Goal: Task Accomplishment & Management: Use online tool/utility

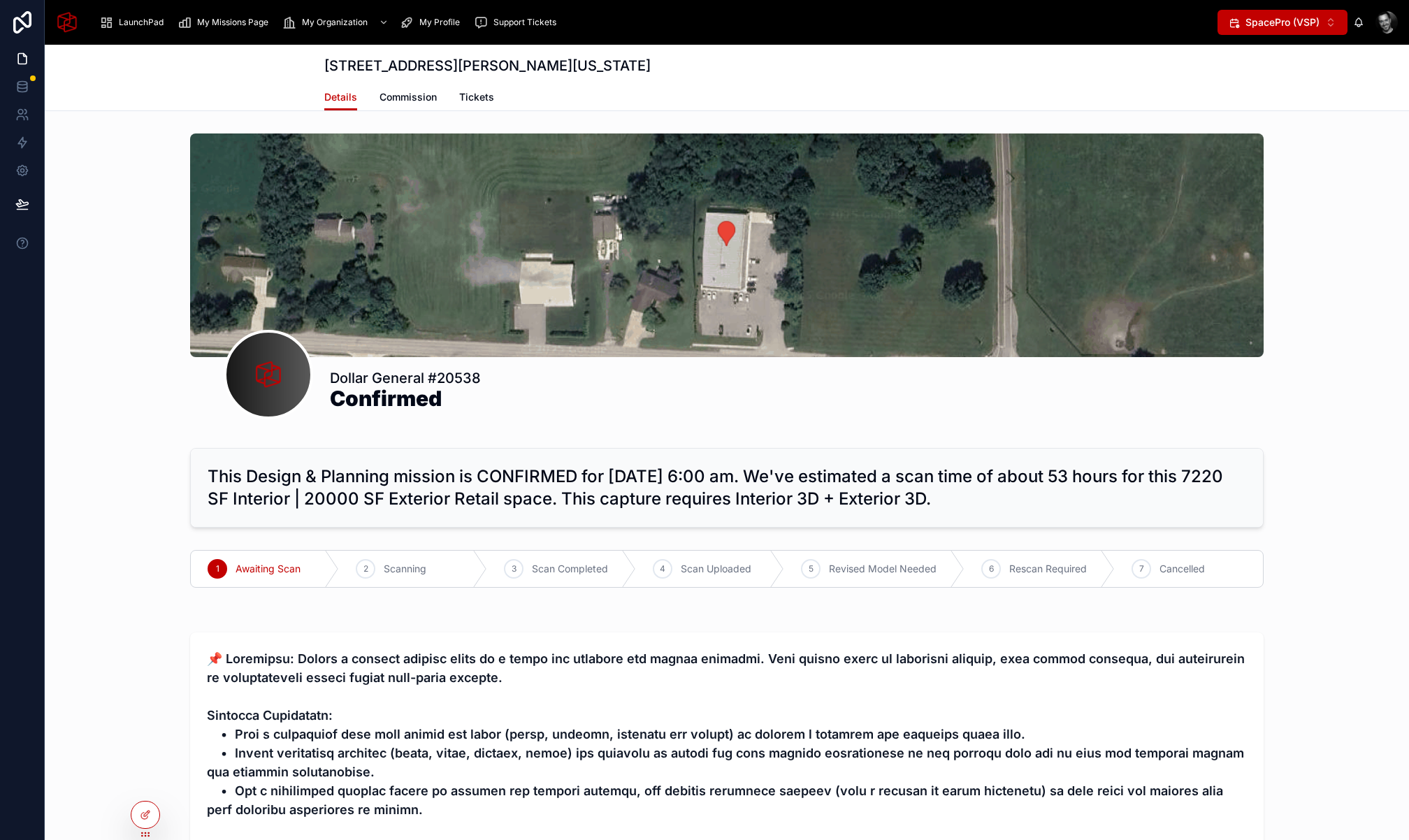
click at [0, 0] on icon at bounding box center [0, 0] width 0 height 0
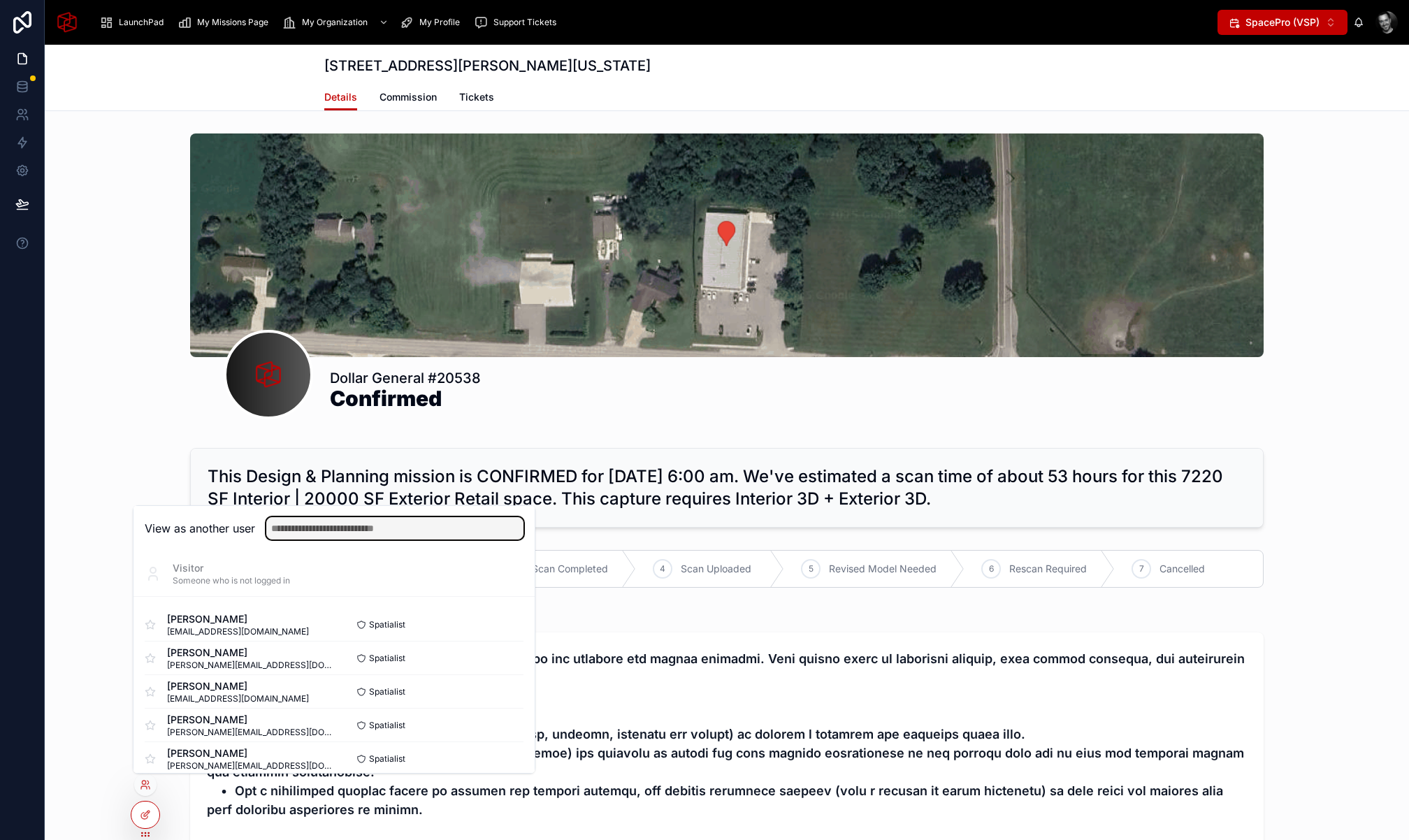
click at [390, 529] on input "text" at bounding box center [395, 527] width 258 height 22
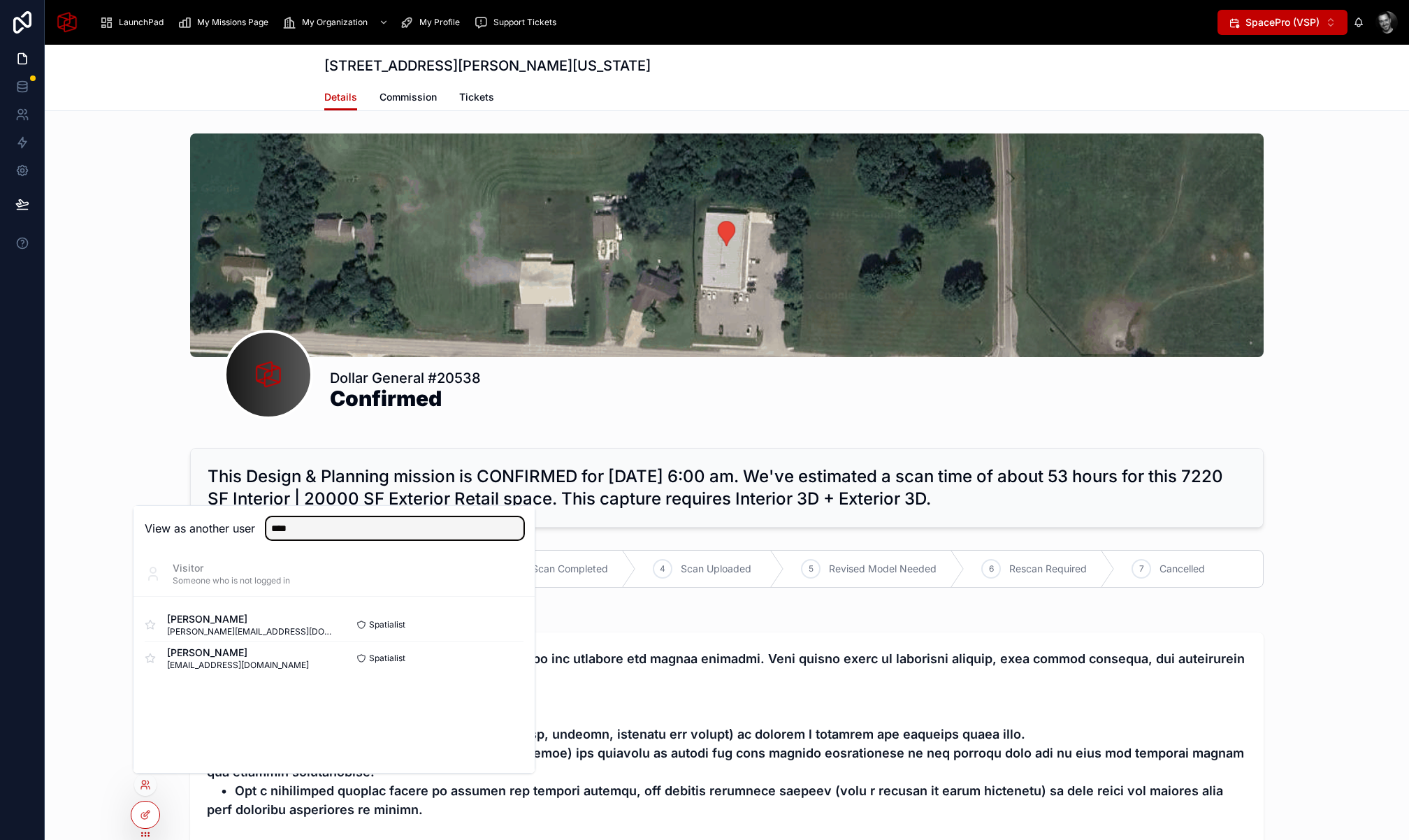
type input "****"
click at [0, 0] on button "Select" at bounding box center [0, 0] width 0 height 0
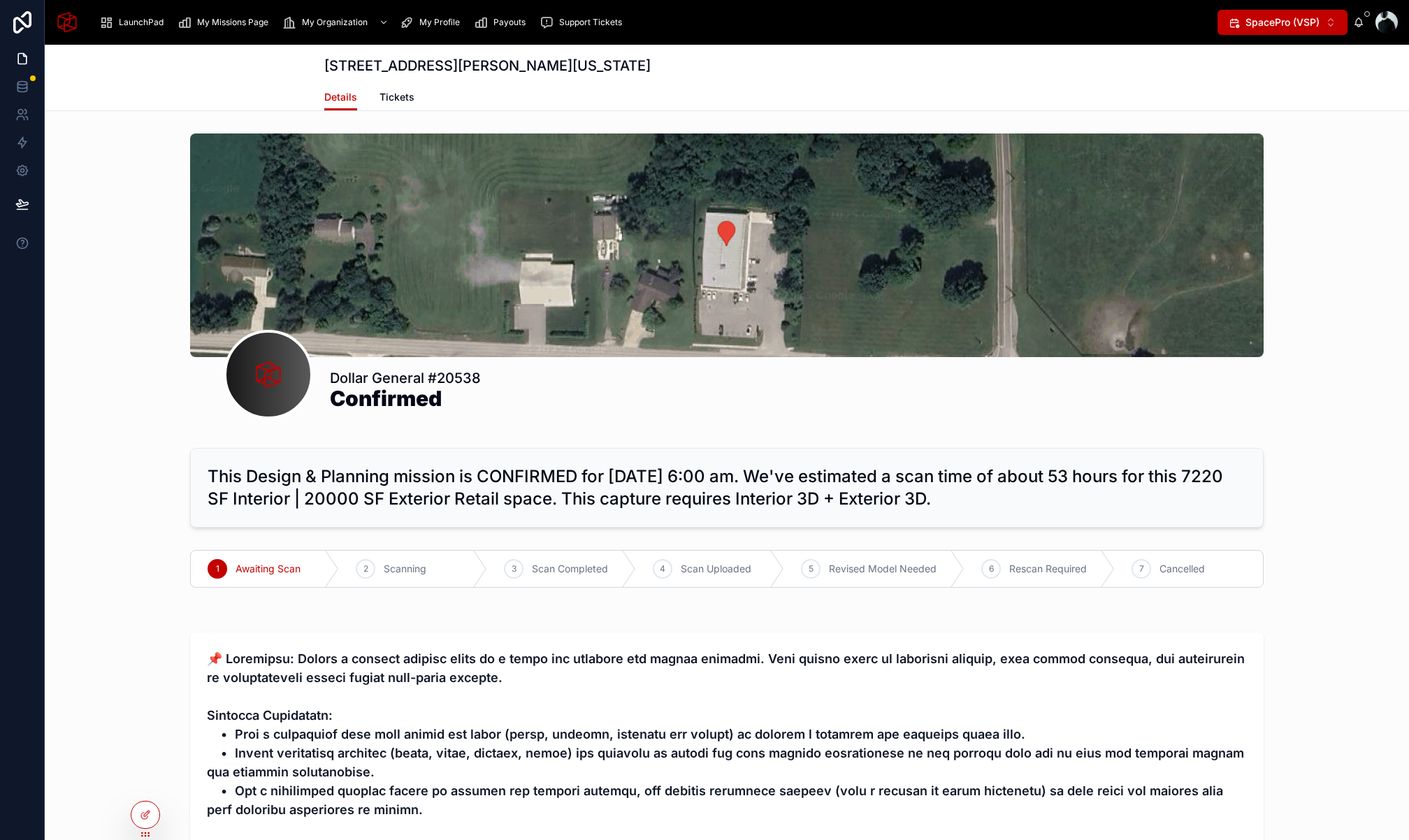
click at [218, 22] on span "My Missions Page" at bounding box center [233, 22] width 71 height 12
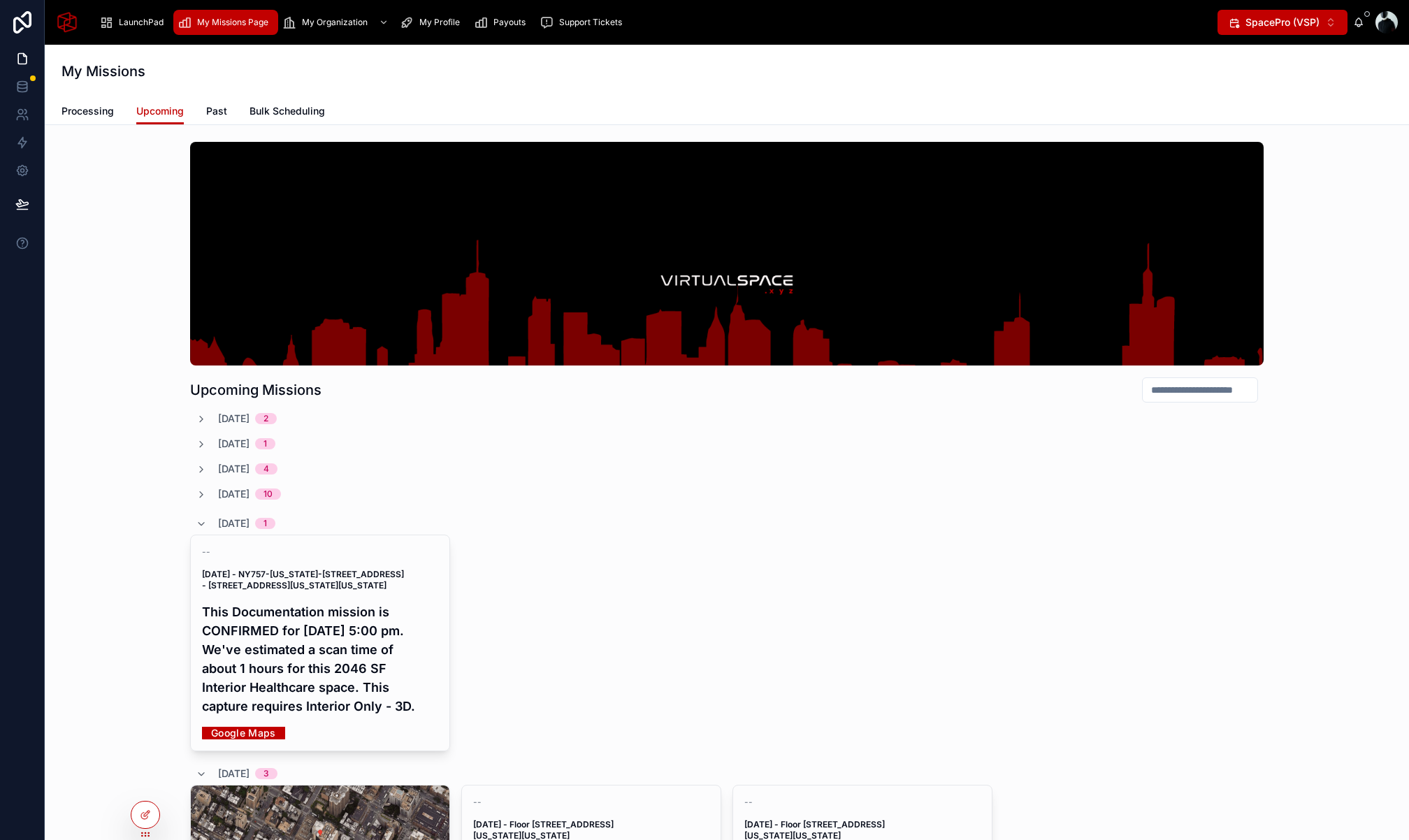
click at [285, 116] on span "Bulk Scheduling" at bounding box center [287, 111] width 76 height 14
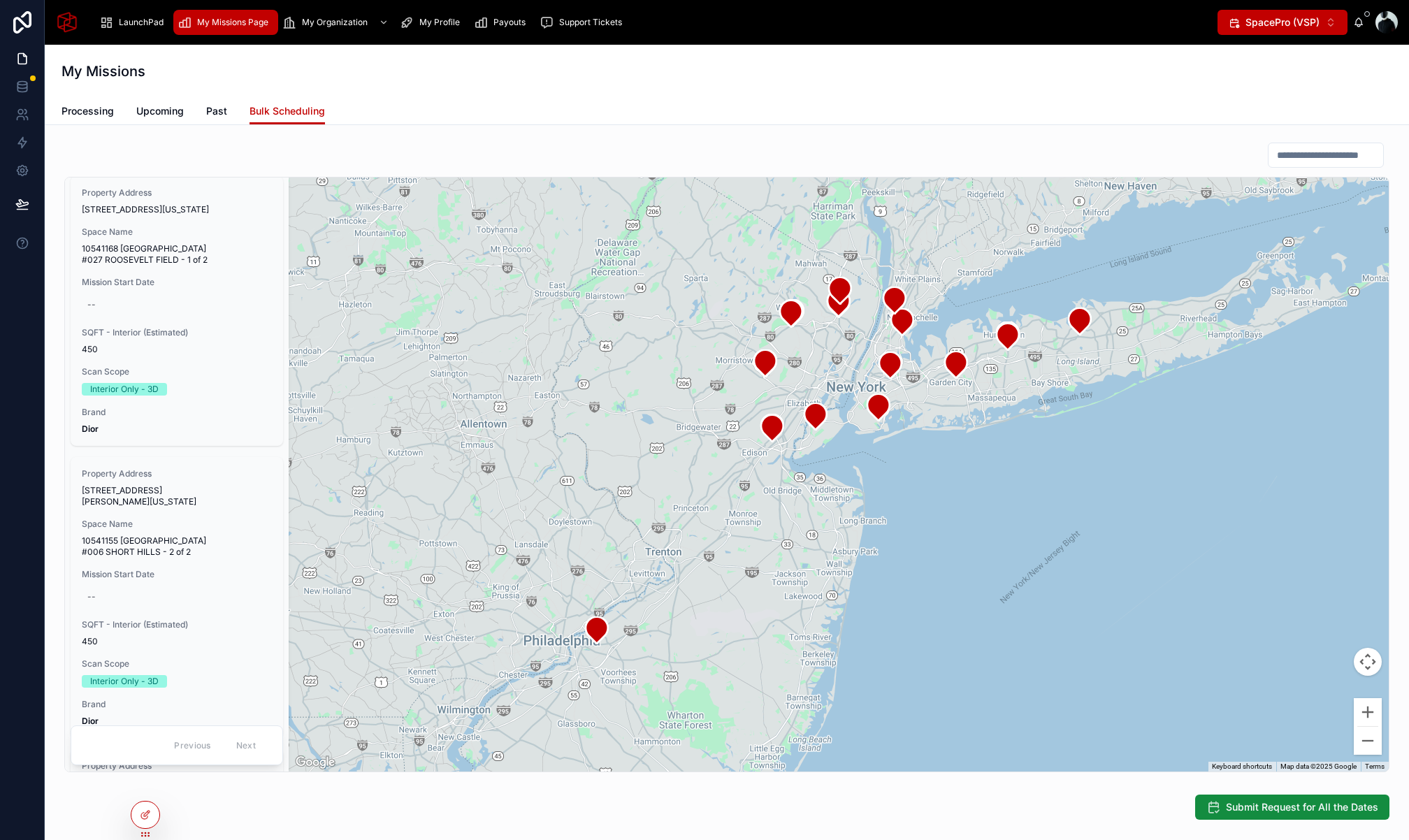
scroll to position [10106, 0]
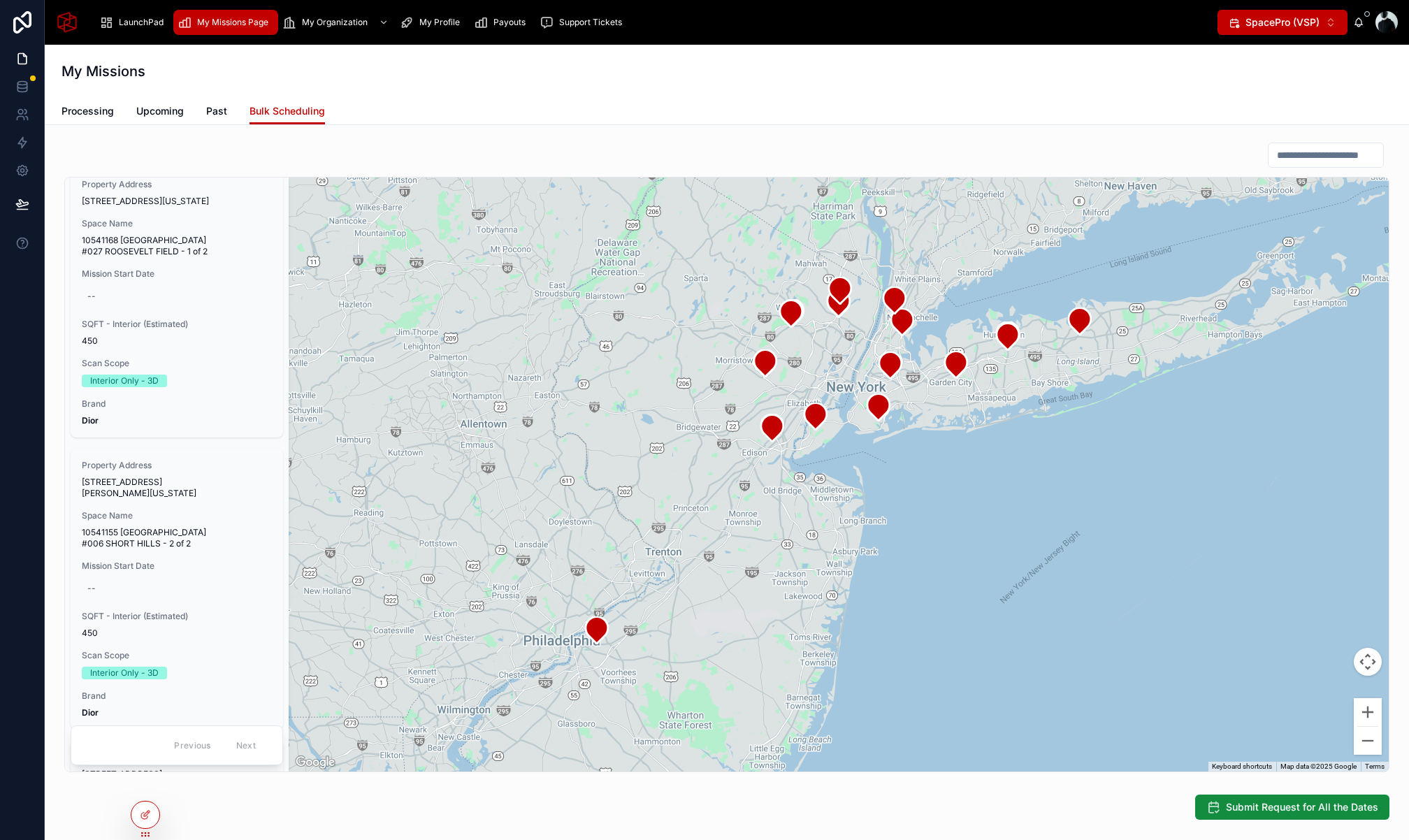
click at [143, 820] on div at bounding box center [145, 815] width 28 height 27
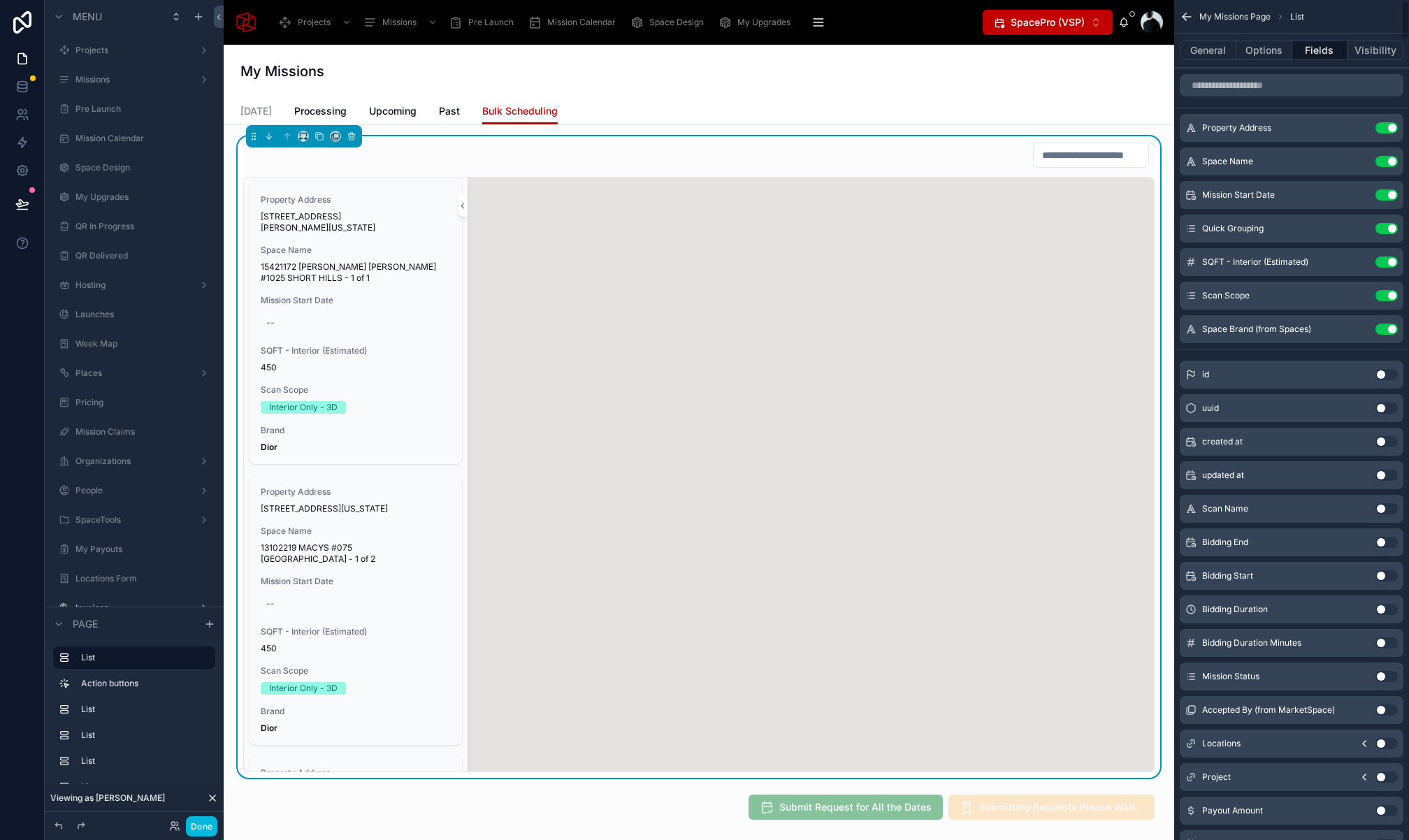
scroll to position [533, 0]
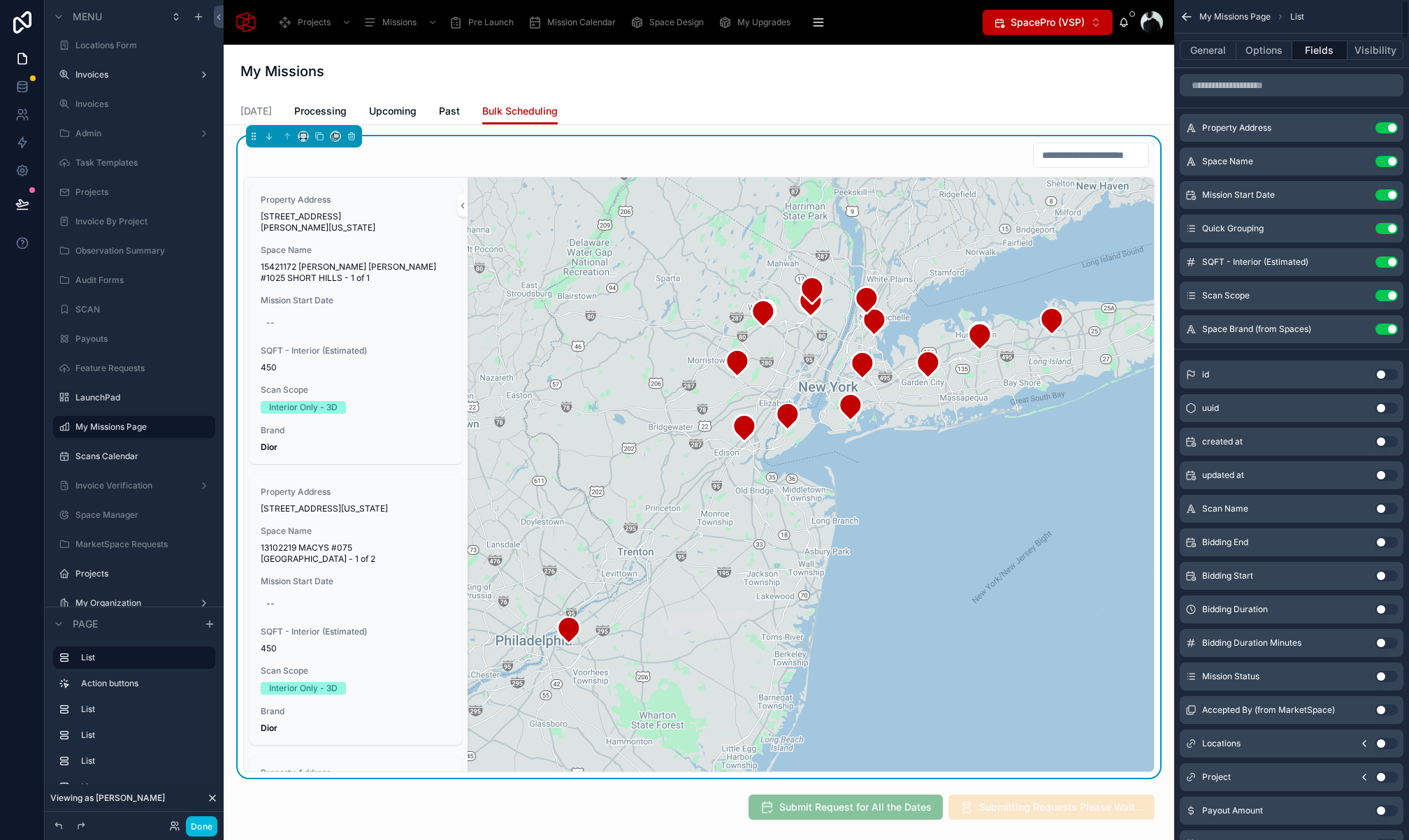
click at [1257, 53] on button "Options" at bounding box center [1264, 51] width 56 height 20
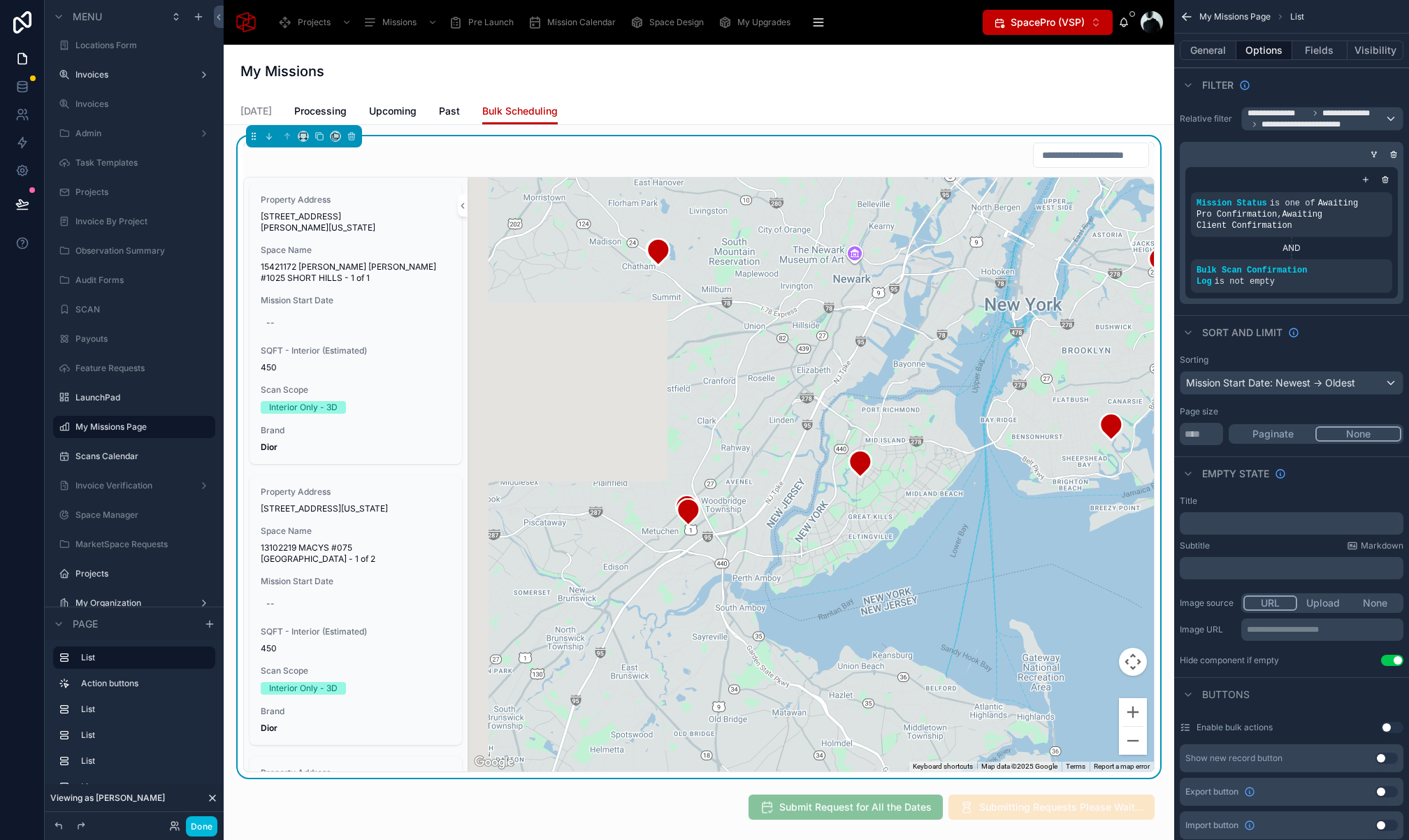
drag, startPoint x: 777, startPoint y: 351, endPoint x: 970, endPoint y: 392, distance: 197.3
click at [1098, 372] on div at bounding box center [810, 474] width 687 height 594
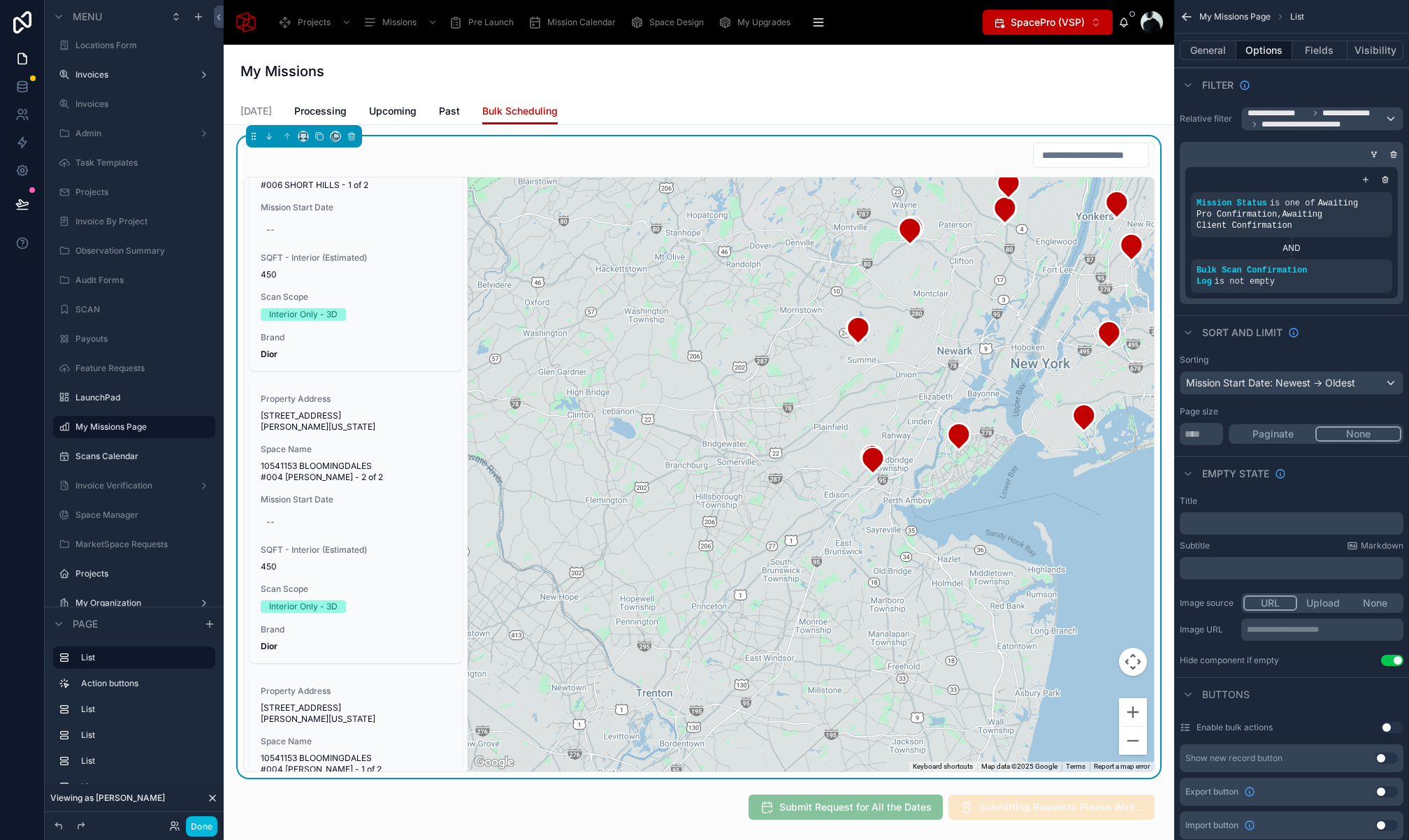
scroll to position [11236, 0]
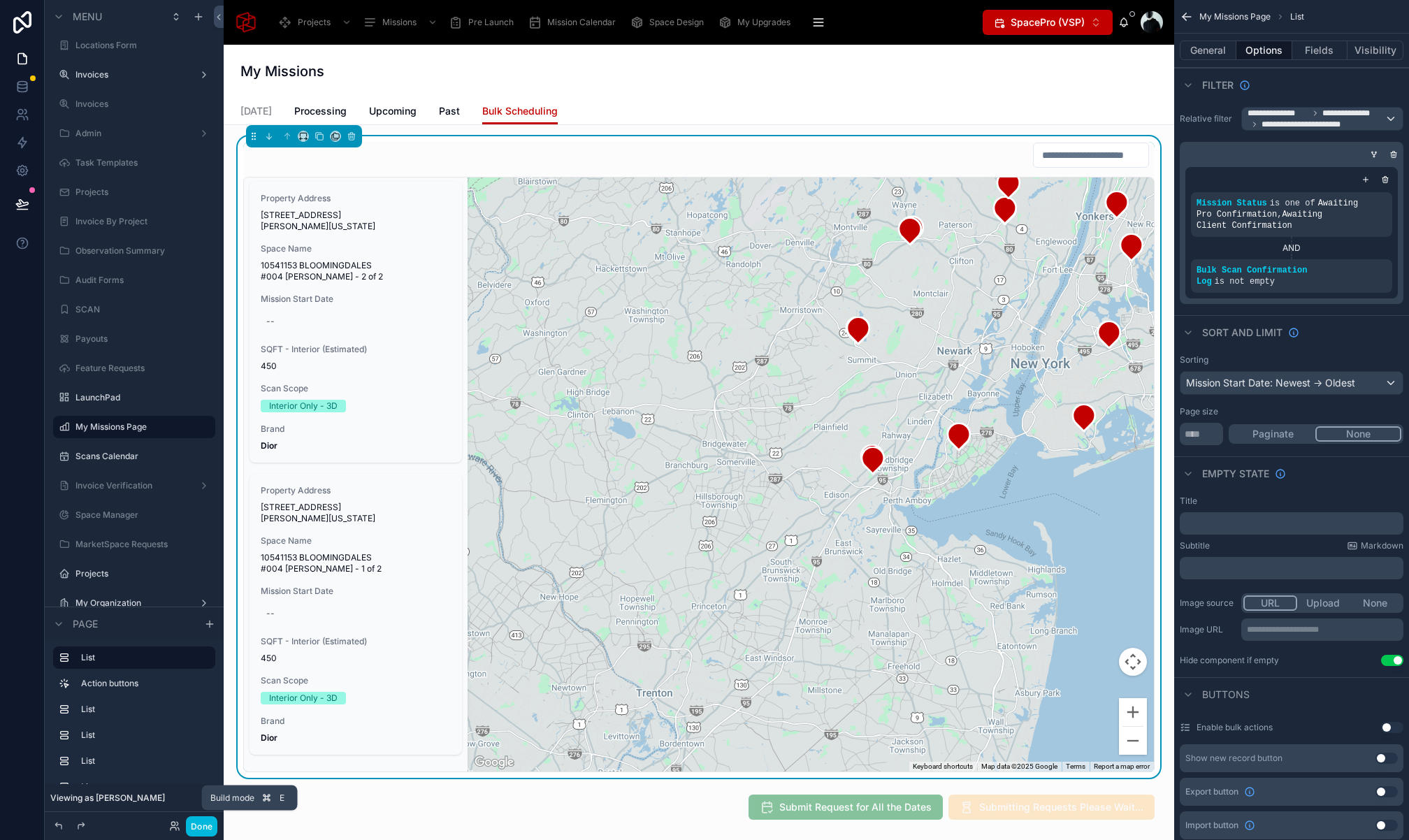
click at [211, 821] on button "Done" at bounding box center [201, 826] width 31 height 20
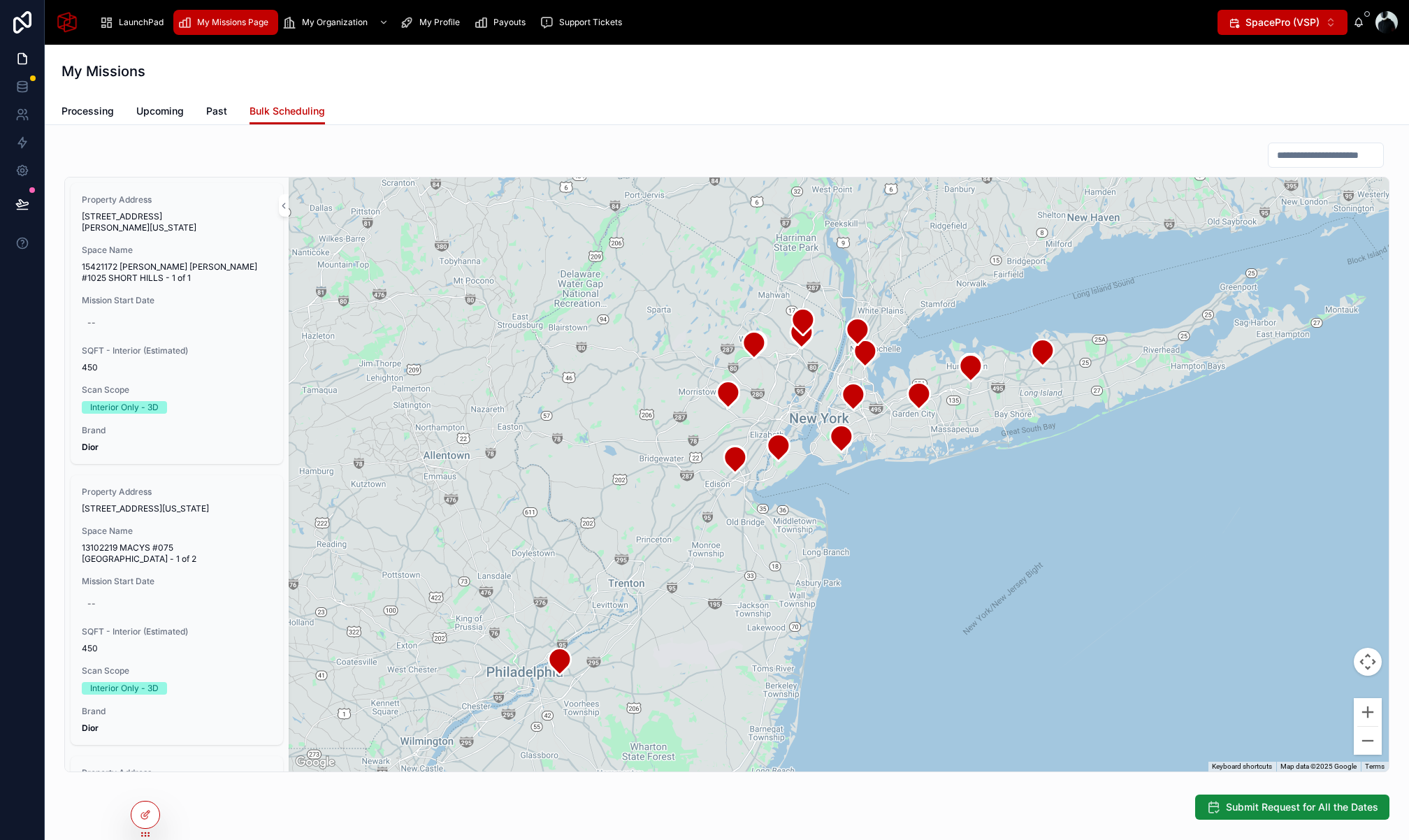
drag, startPoint x: 923, startPoint y: 428, endPoint x: 868, endPoint y: 457, distance: 62.2
click at [887, 459] on div at bounding box center [839, 474] width 1101 height 594
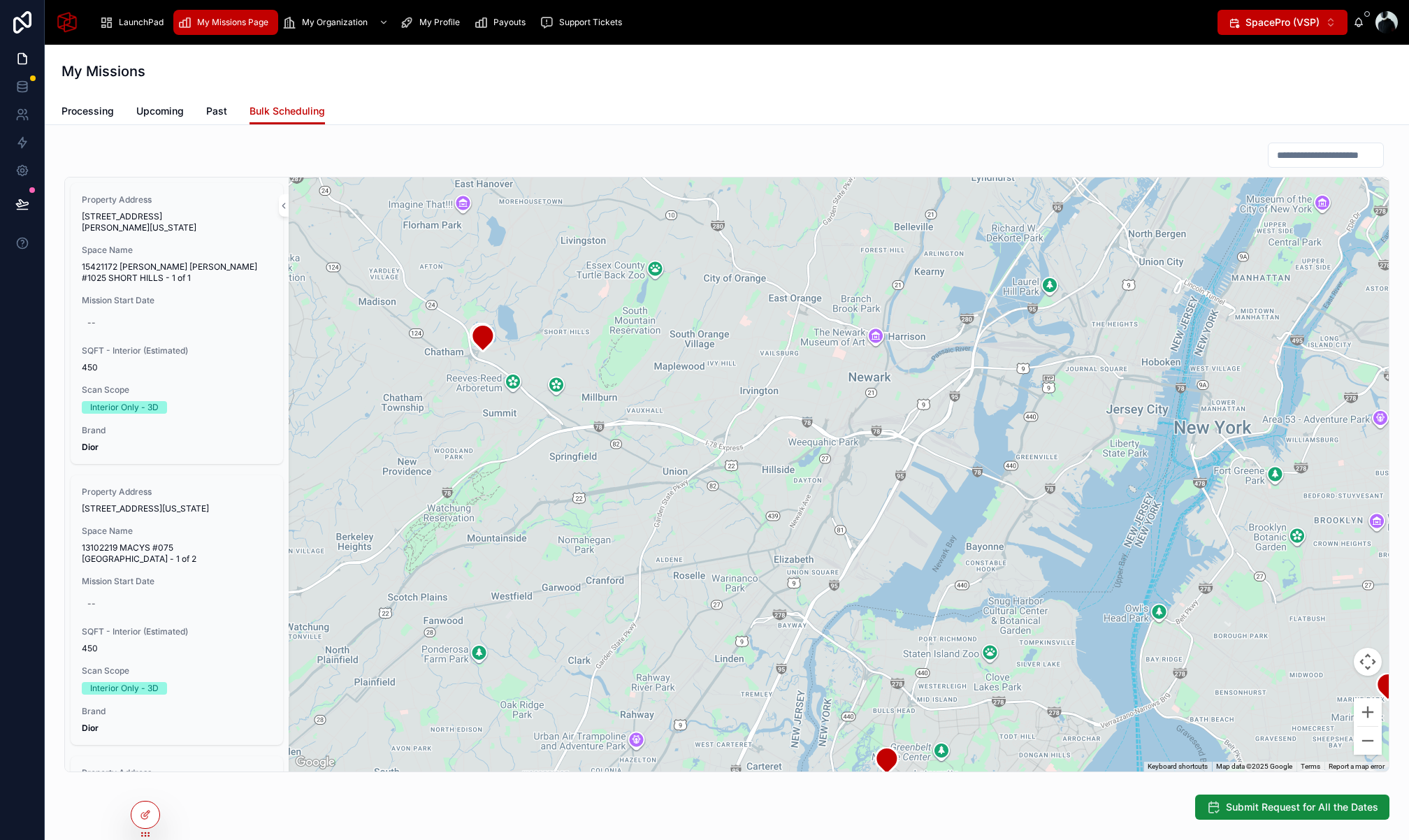
click at [158, 370] on span "450" at bounding box center [177, 368] width 190 height 12
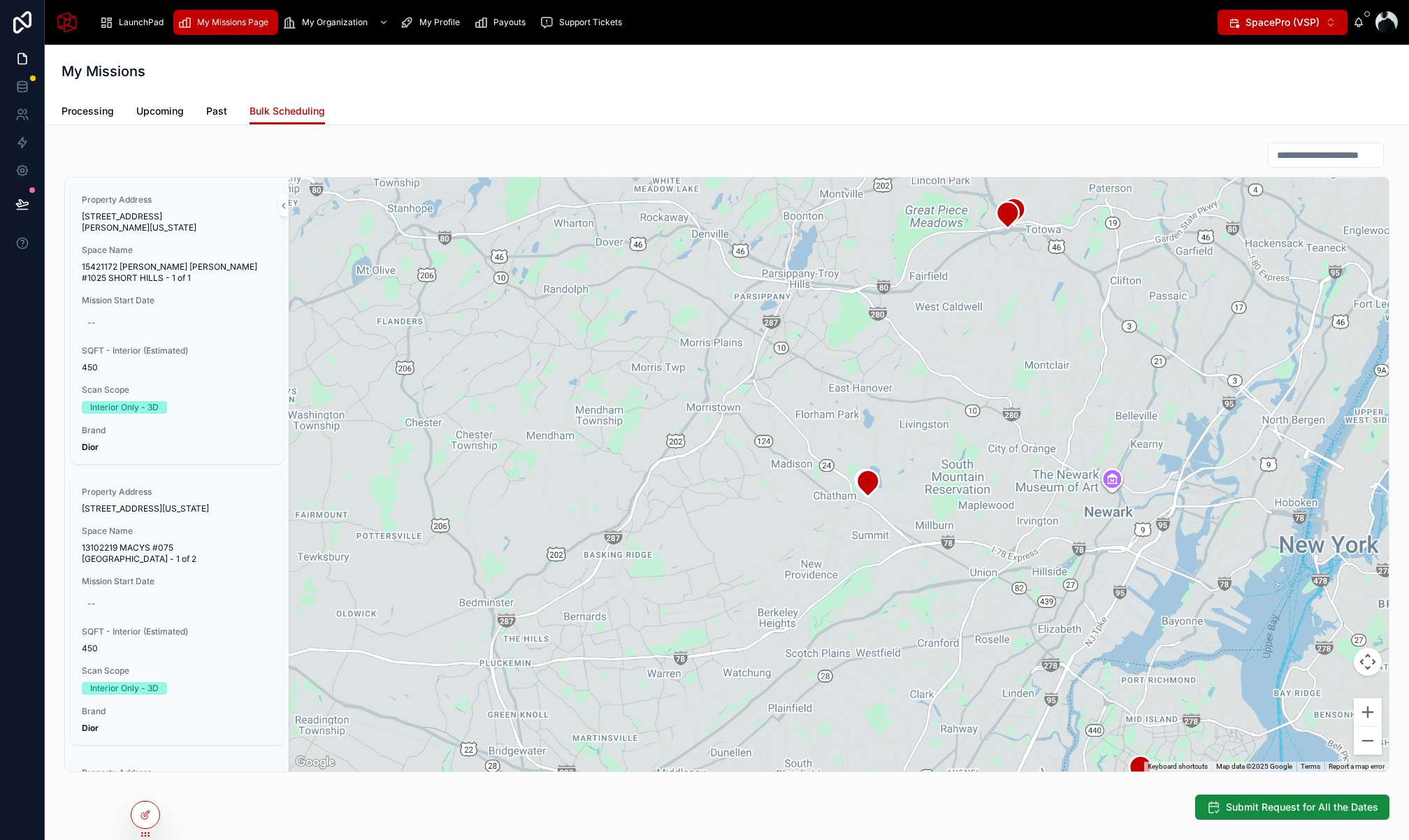
drag, startPoint x: 975, startPoint y: 509, endPoint x: 655, endPoint y: 438, distance: 327.8
click at [636, 440] on div at bounding box center [839, 474] width 1101 height 594
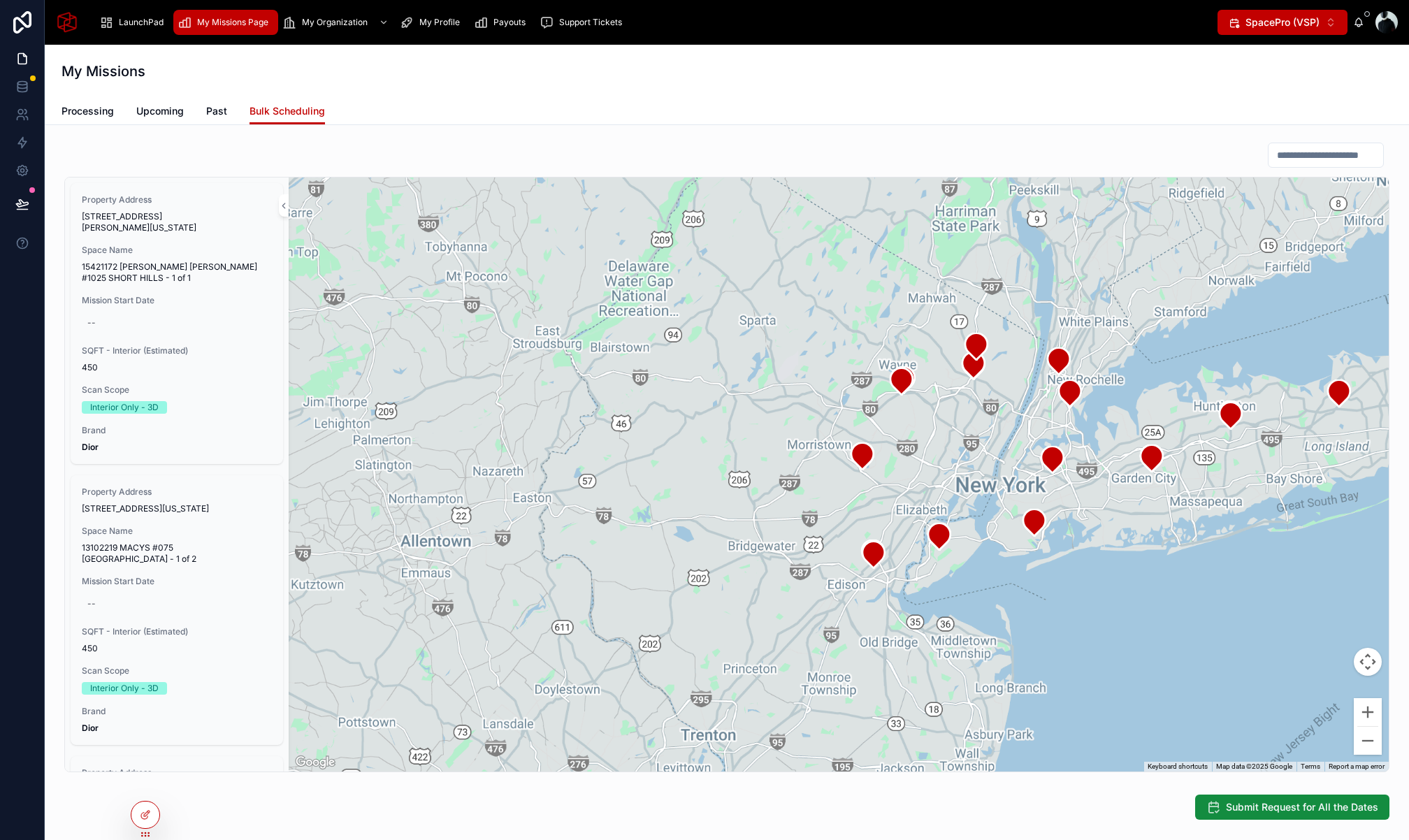
drag, startPoint x: 1014, startPoint y: 471, endPoint x: 818, endPoint y: 440, distance: 198.4
click at [818, 440] on div at bounding box center [839, 474] width 1101 height 594
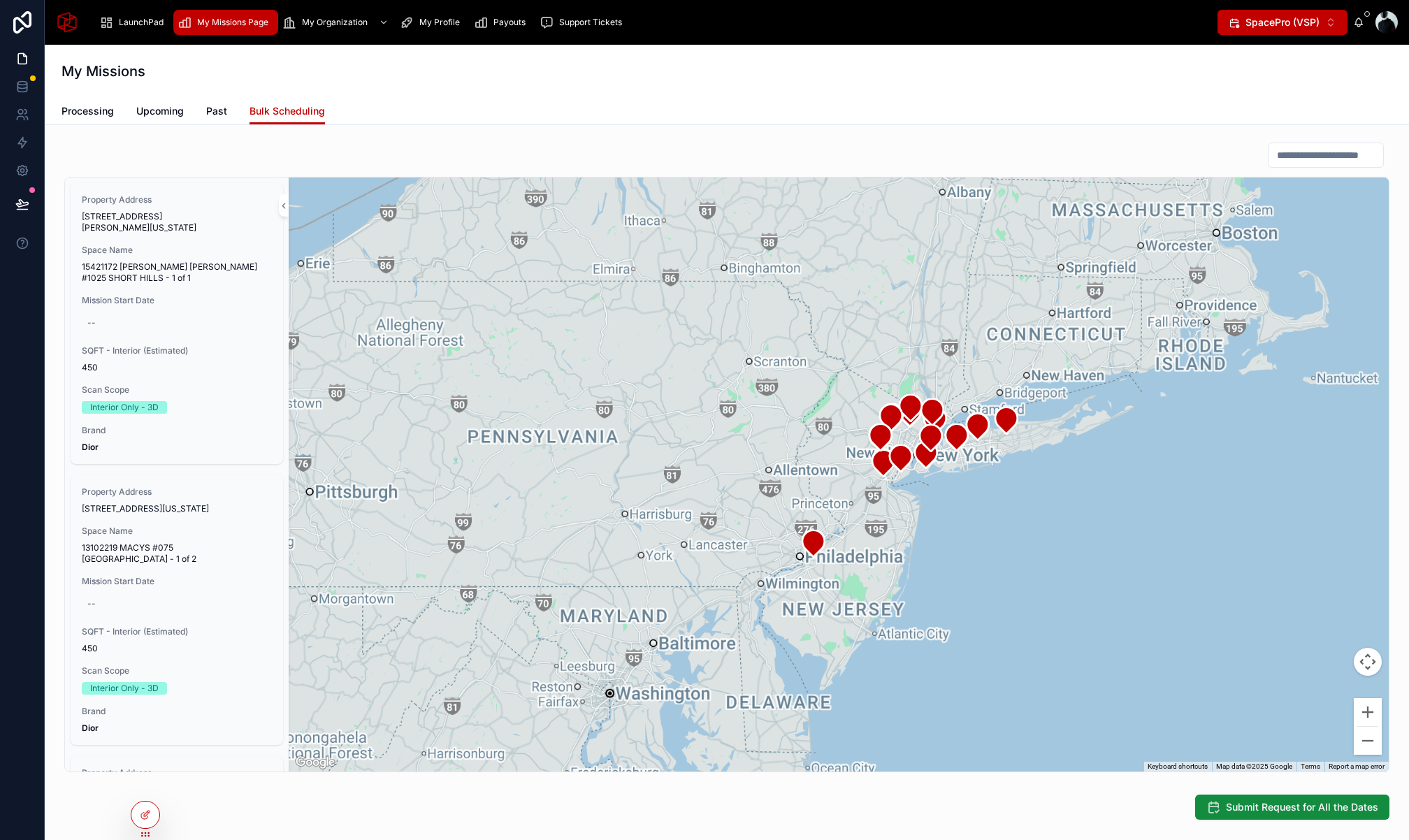
drag, startPoint x: 1046, startPoint y: 451, endPoint x: 911, endPoint y: 448, distance: 135.0
click at [958, 455] on div at bounding box center [839, 474] width 1101 height 594
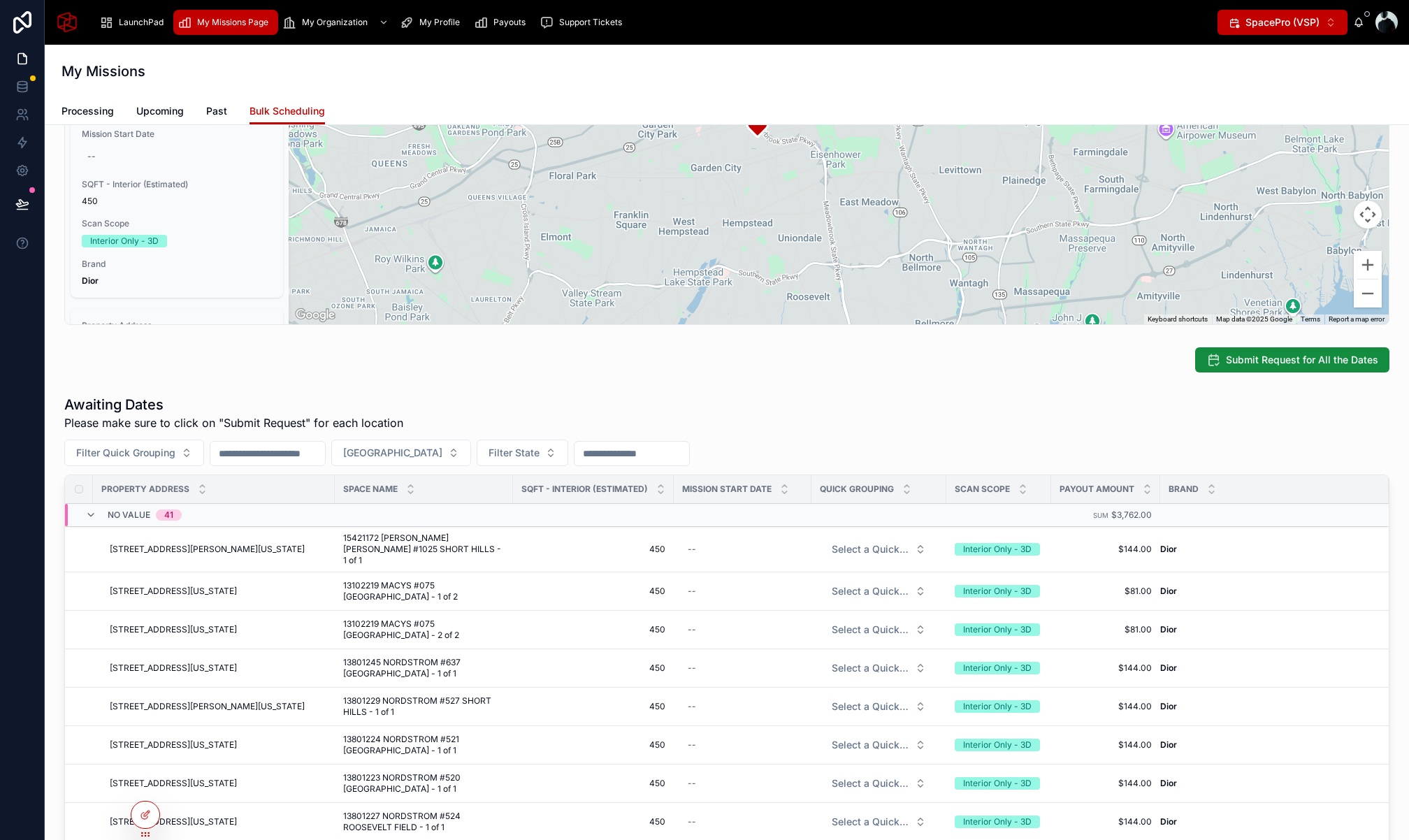
scroll to position [0, 0]
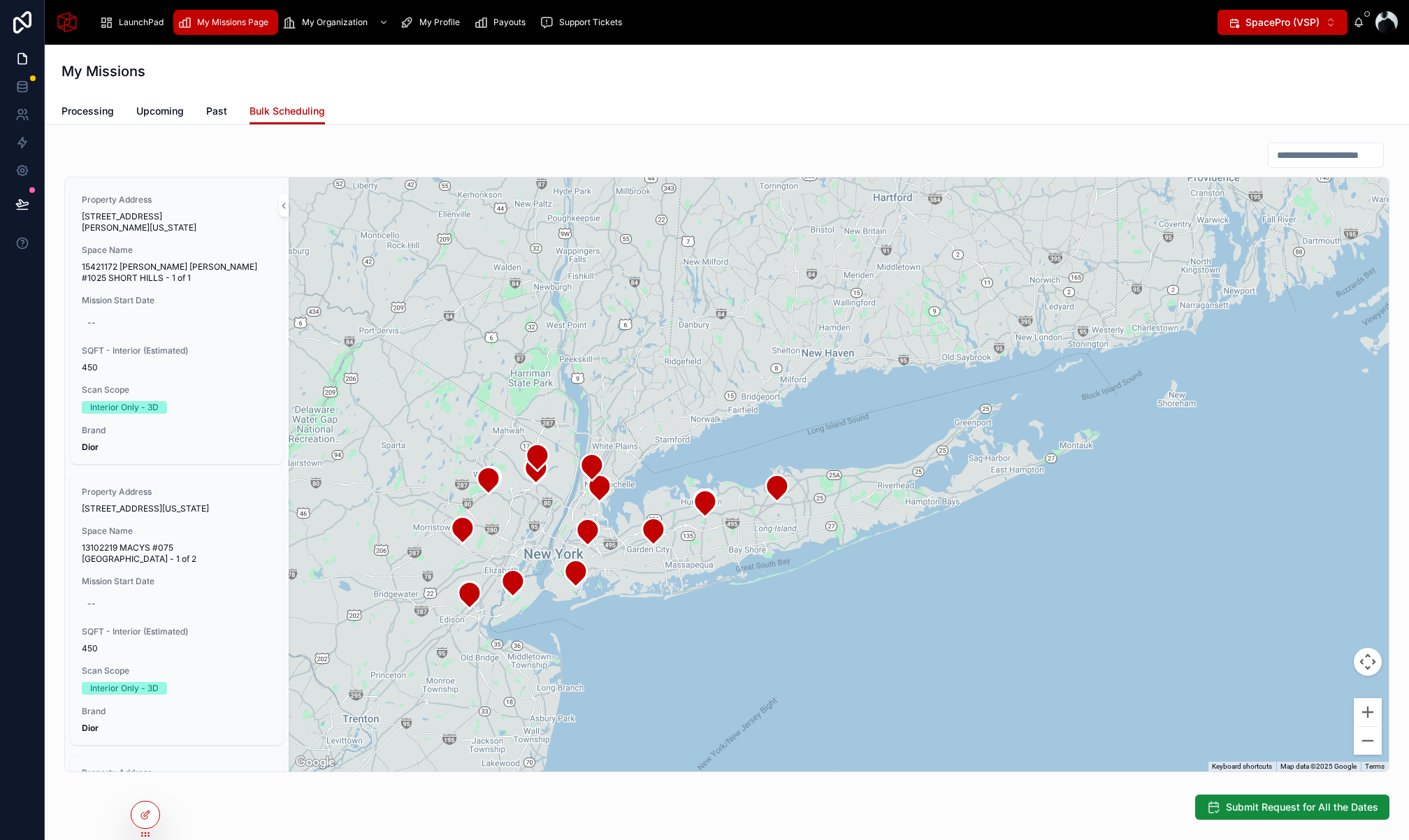
drag, startPoint x: 622, startPoint y: 540, endPoint x: 686, endPoint y: 525, distance: 65.7
click at [686, 525] on div at bounding box center [839, 474] width 1101 height 594
